Goal: Navigation & Orientation: Understand site structure

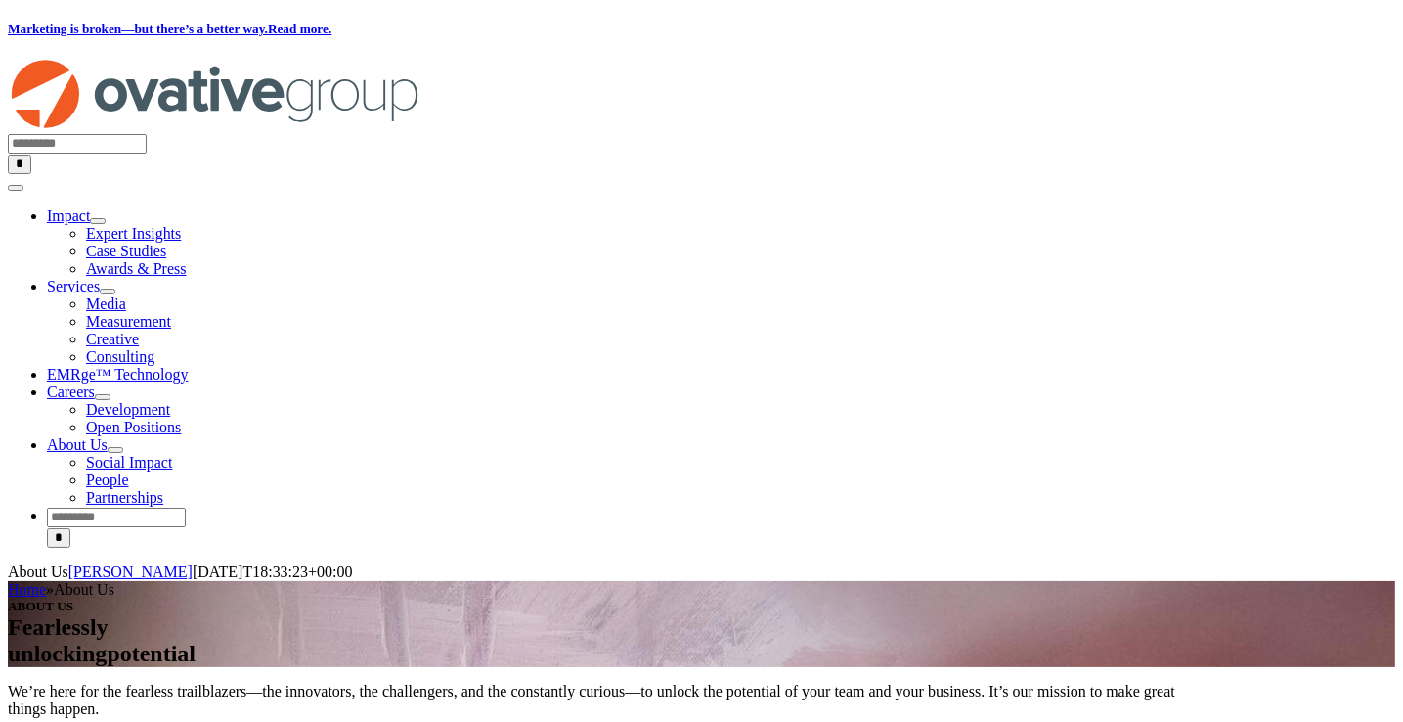
click at [188, 366] on span "EMRge™ Technology" at bounding box center [117, 374] width 141 height 17
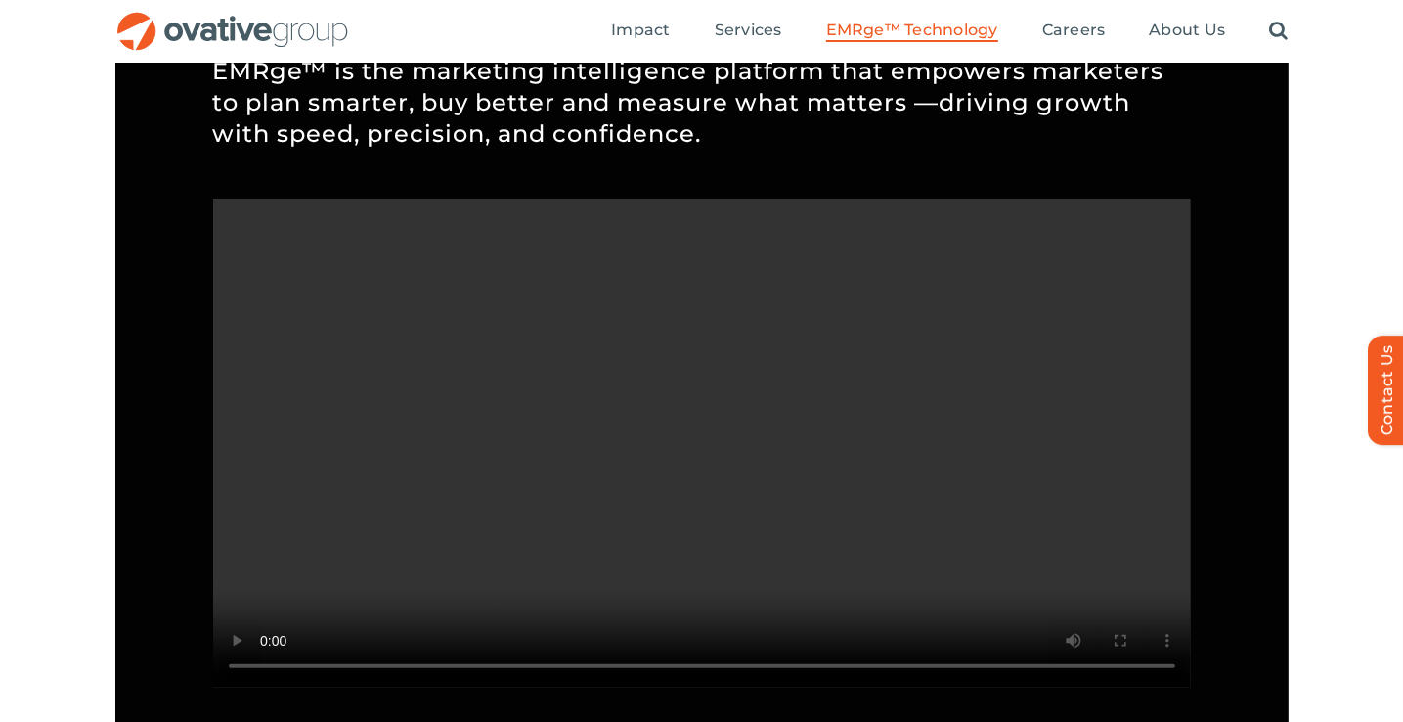
scroll to position [741, 0]
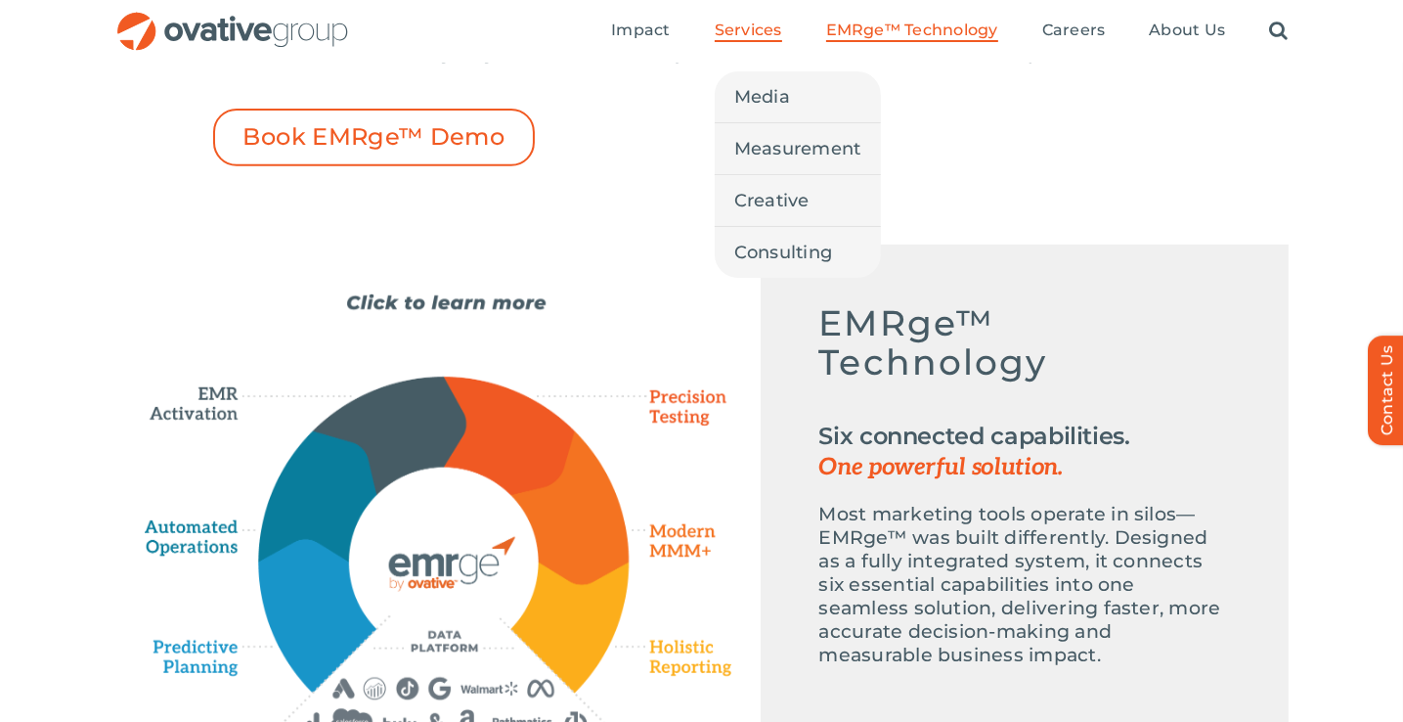
click at [775, 32] on span "Services" at bounding box center [748, 31] width 67 height 20
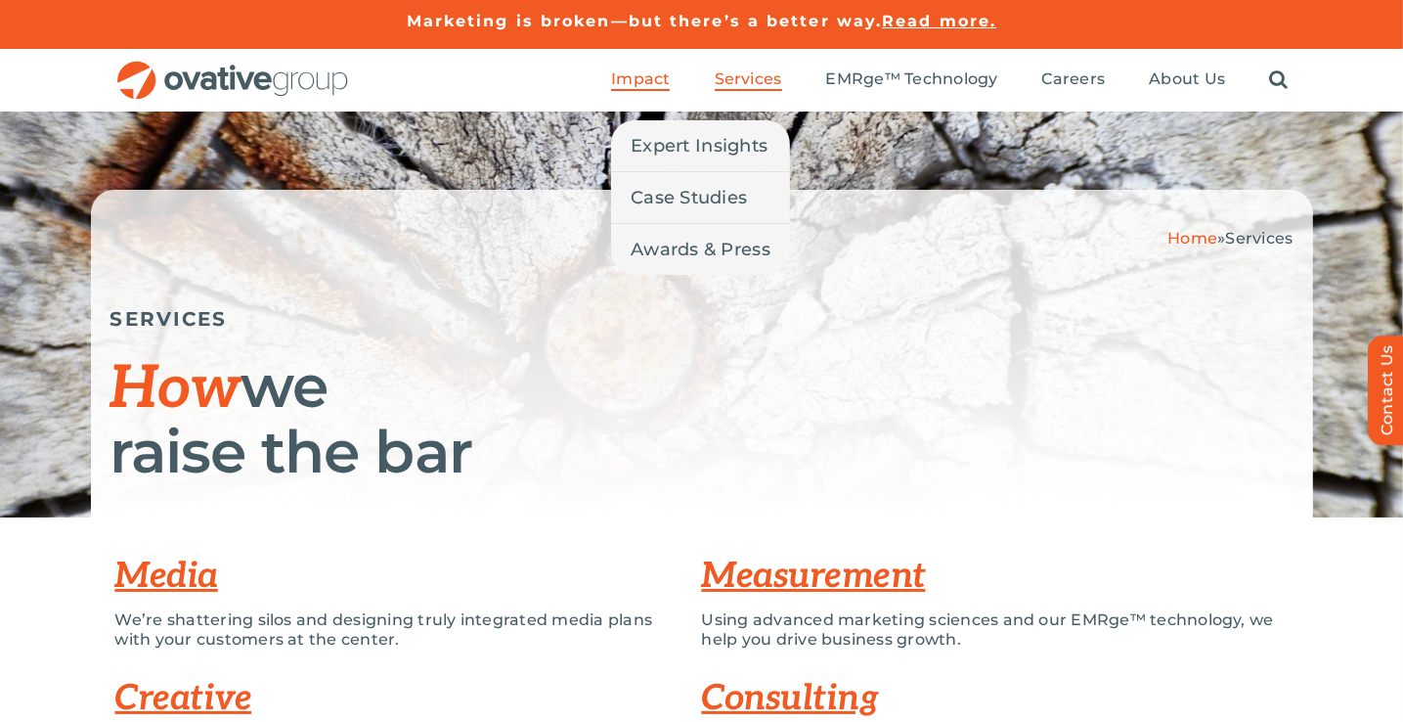
click at [661, 78] on span "Impact" at bounding box center [640, 79] width 59 height 20
